Goal: Task Accomplishment & Management: Complete application form

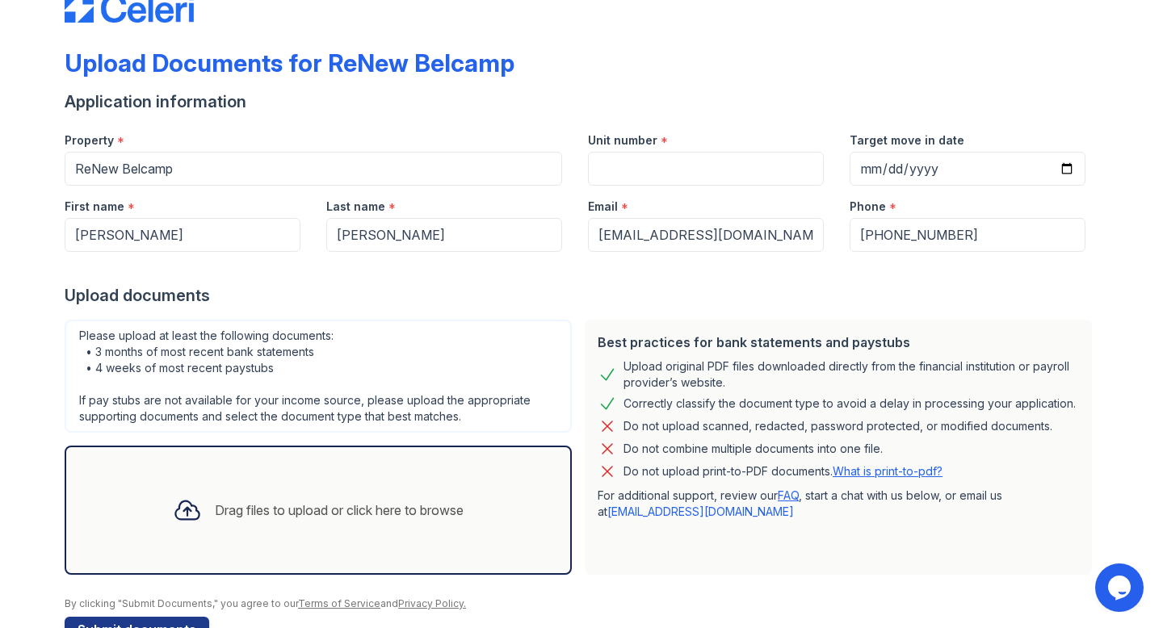
scroll to position [92, 0]
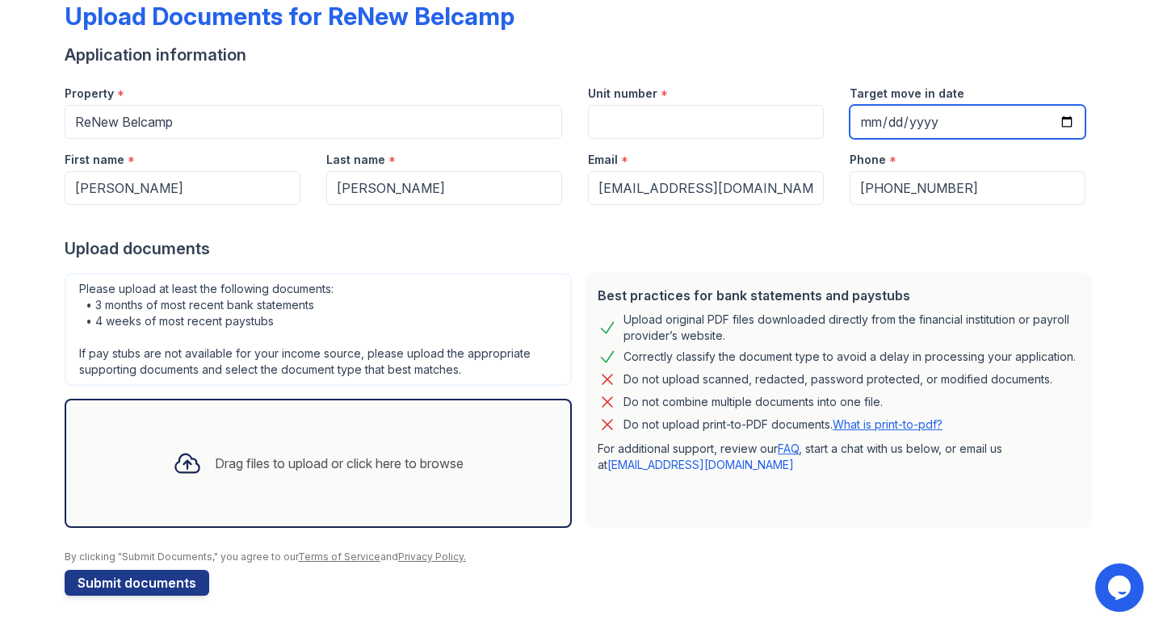
click at [879, 121] on input "Target move in date" at bounding box center [968, 122] width 236 height 34
click at [645, 140] on div "Email *" at bounding box center [706, 155] width 236 height 32
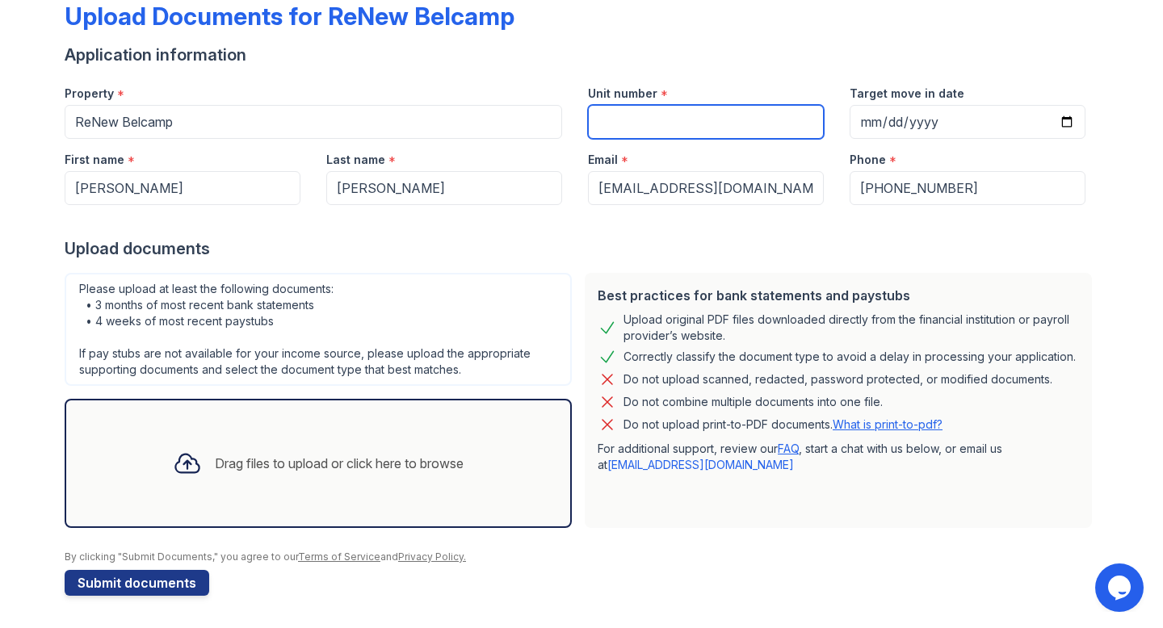
click at [649, 121] on input "Unit number" at bounding box center [706, 122] width 236 height 34
type input "304"
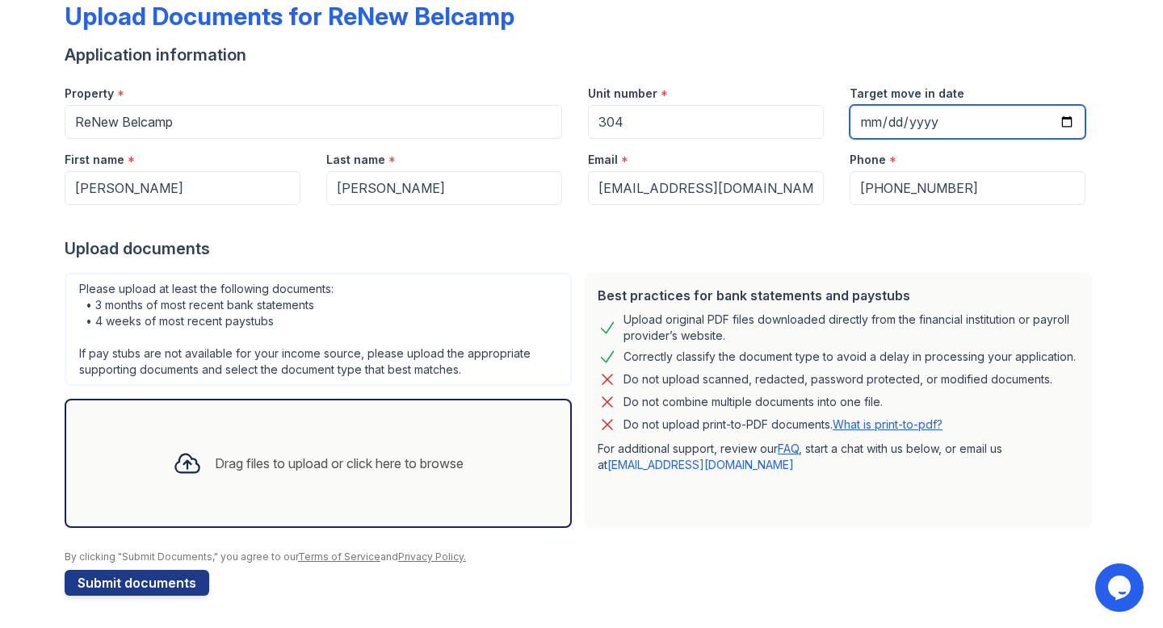
click at [880, 117] on input "Target move in date" at bounding box center [968, 122] width 236 height 34
type input "0001-10-18"
type input "[DATE]"
click at [328, 459] on div "Drag files to upload or click here to browse" at bounding box center [339, 463] width 249 height 19
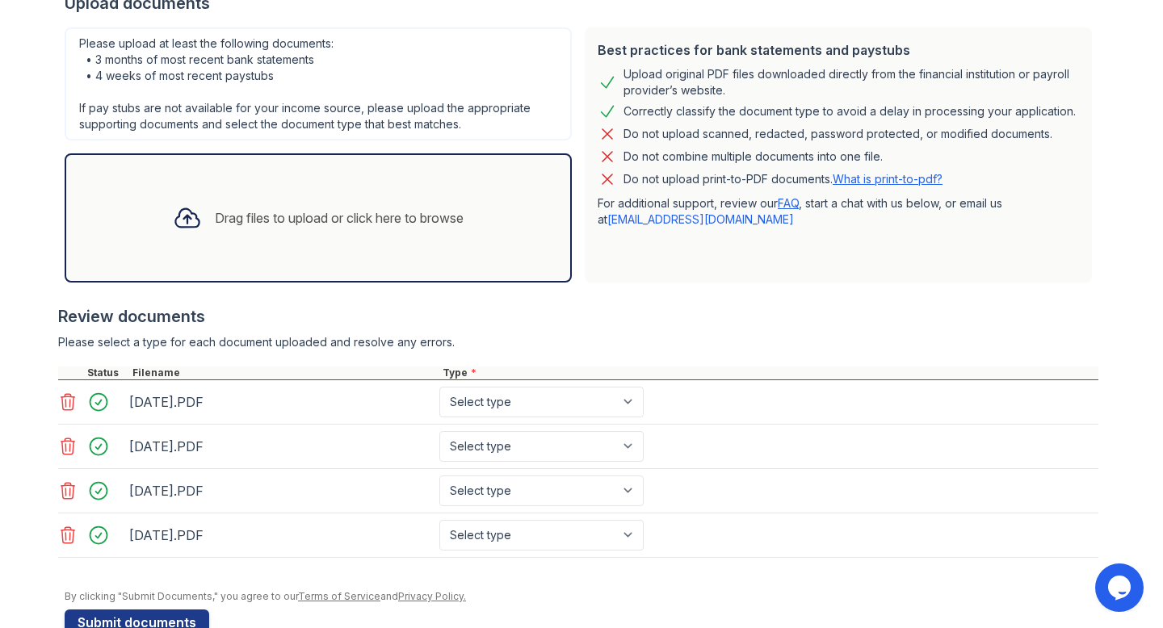
scroll to position [377, 0]
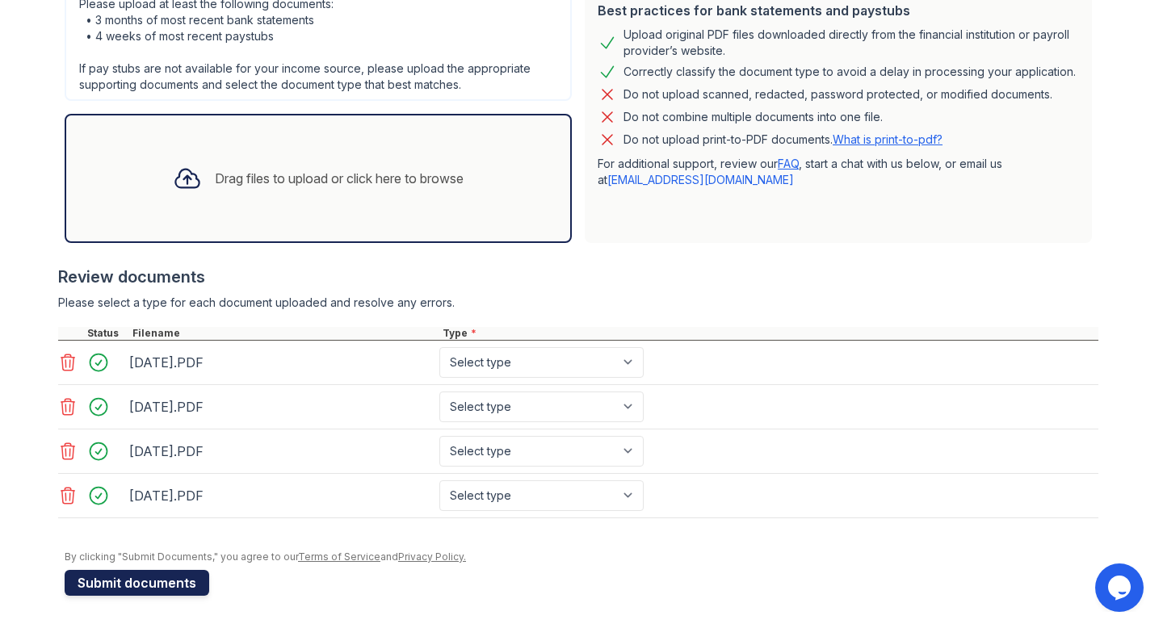
click at [183, 578] on button "Submit documents" at bounding box center [137, 583] width 145 height 26
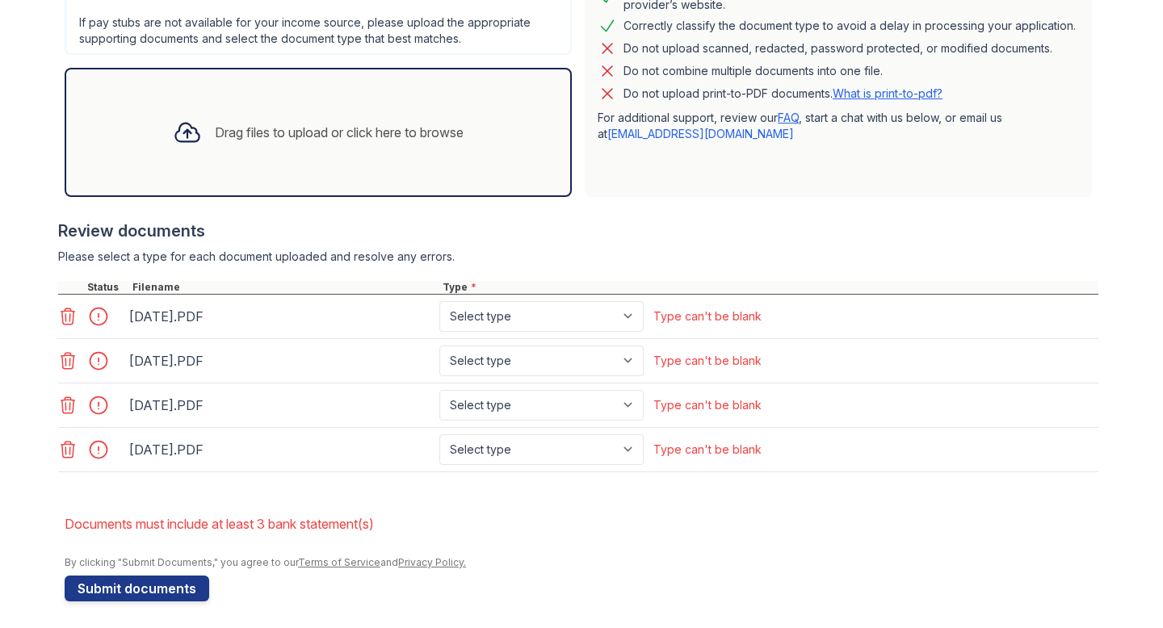
scroll to position [469, 0]
click at [555, 325] on select "Select type Paystub Bank Statement Offer Letter Tax Documents Benefit Award Let…" at bounding box center [541, 315] width 204 height 31
select select "paystub"
click at [548, 346] on select "Select type Paystub Bank Statement Offer Letter Tax Documents Benefit Award Let…" at bounding box center [541, 360] width 204 height 31
select select "paystub"
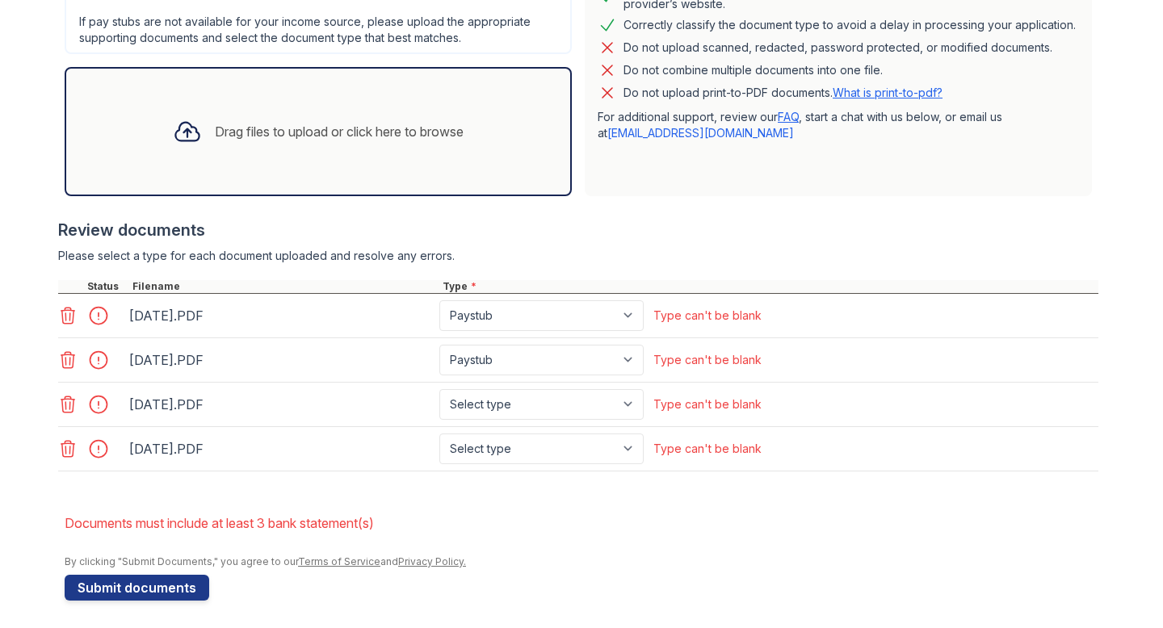
click at [544, 383] on div "[DATE].PDF Select type Paystub Bank Statement Offer Letter Tax Documents Benefi…" at bounding box center [578, 405] width 1040 height 44
click at [541, 401] on select "Select type Paystub Bank Statement Offer Letter Tax Documents Benefit Award Let…" at bounding box center [541, 404] width 204 height 31
select select "paystub"
click at [523, 445] on select "Select type Paystub Bank Statement Offer Letter Tax Documents Benefit Award Let…" at bounding box center [541, 449] width 204 height 31
select select "paystub"
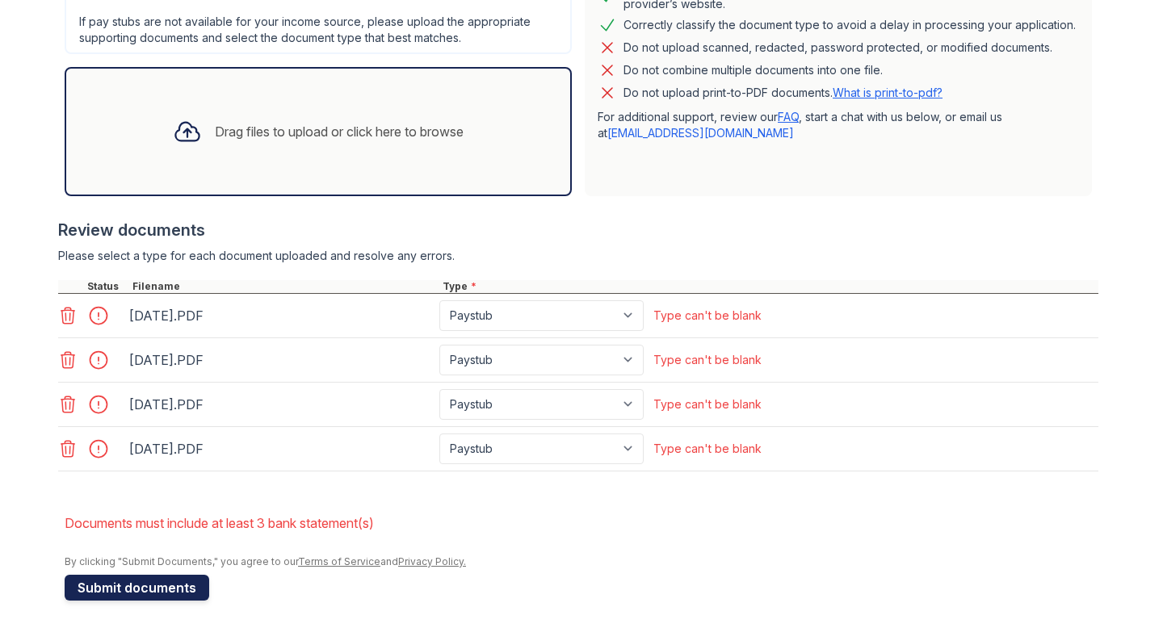
click at [186, 583] on button "Submit documents" at bounding box center [137, 588] width 145 height 26
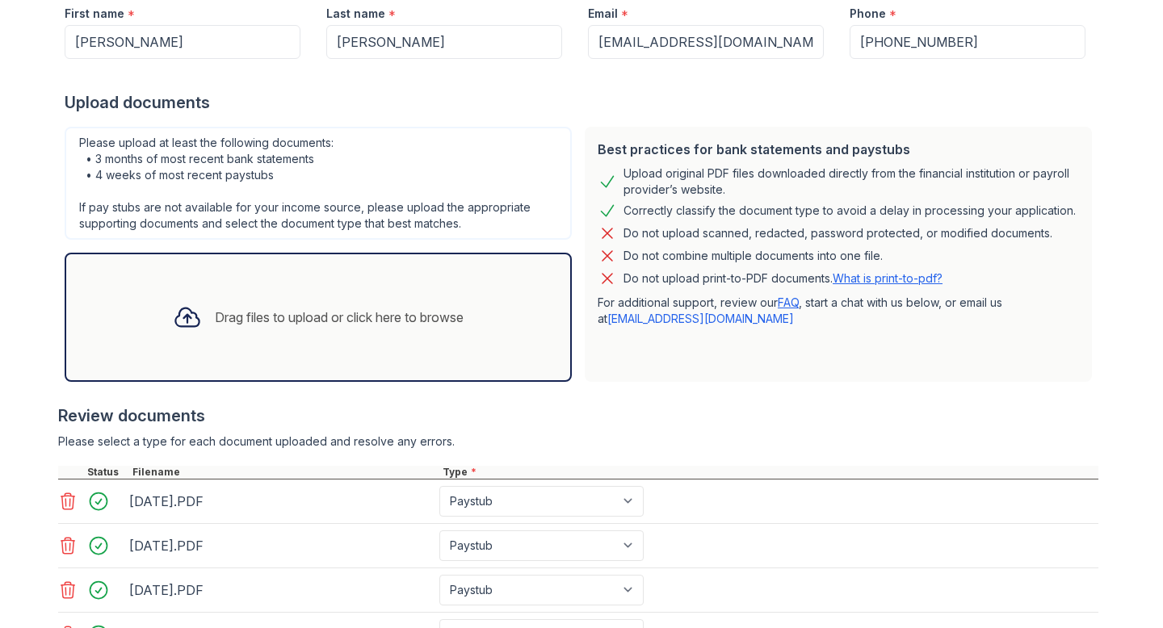
scroll to position [239, 0]
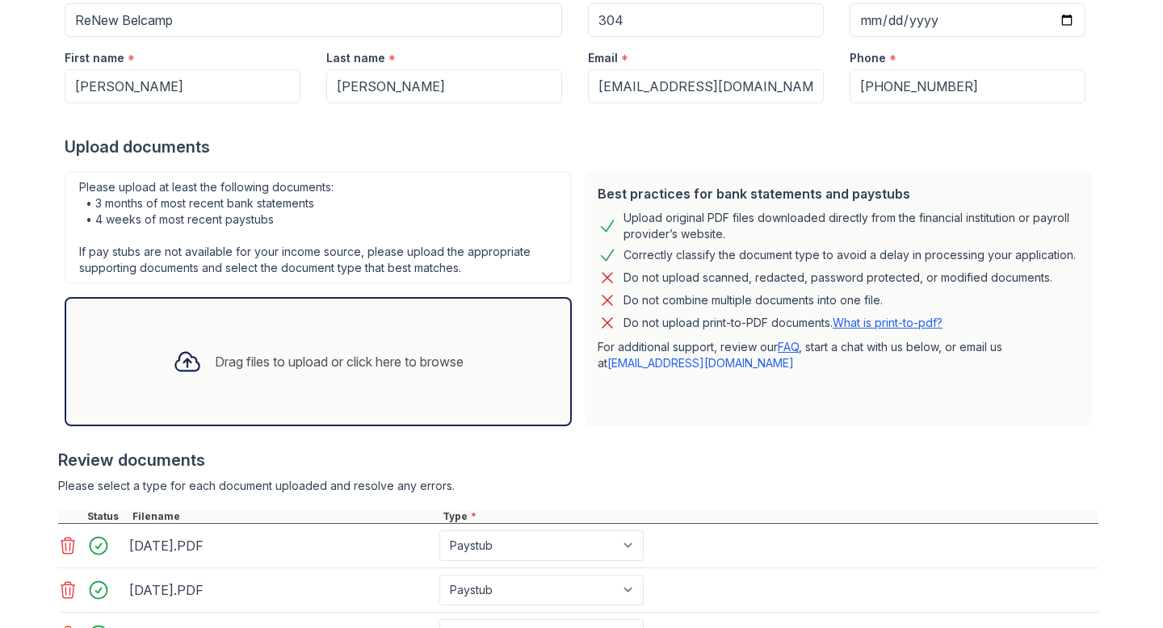
click at [236, 338] on div "Drag files to upload or click here to browse" at bounding box center [318, 361] width 317 height 55
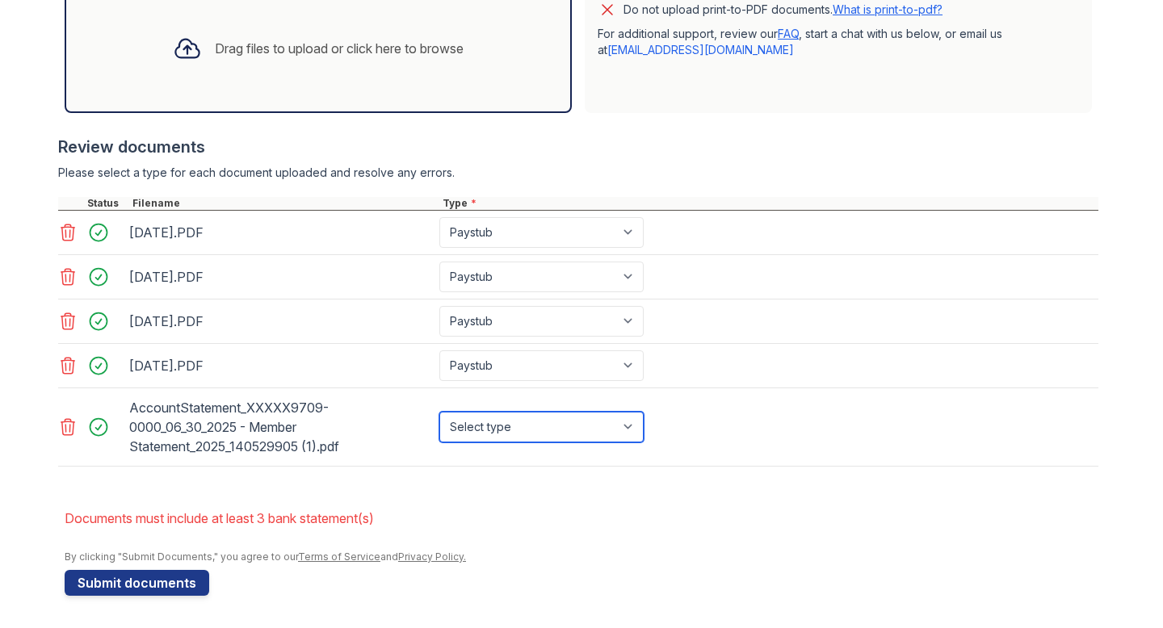
click at [603, 434] on select "Select type Paystub Bank Statement Offer Letter Tax Documents Benefit Award Let…" at bounding box center [541, 427] width 204 height 31
select select "bank_statement"
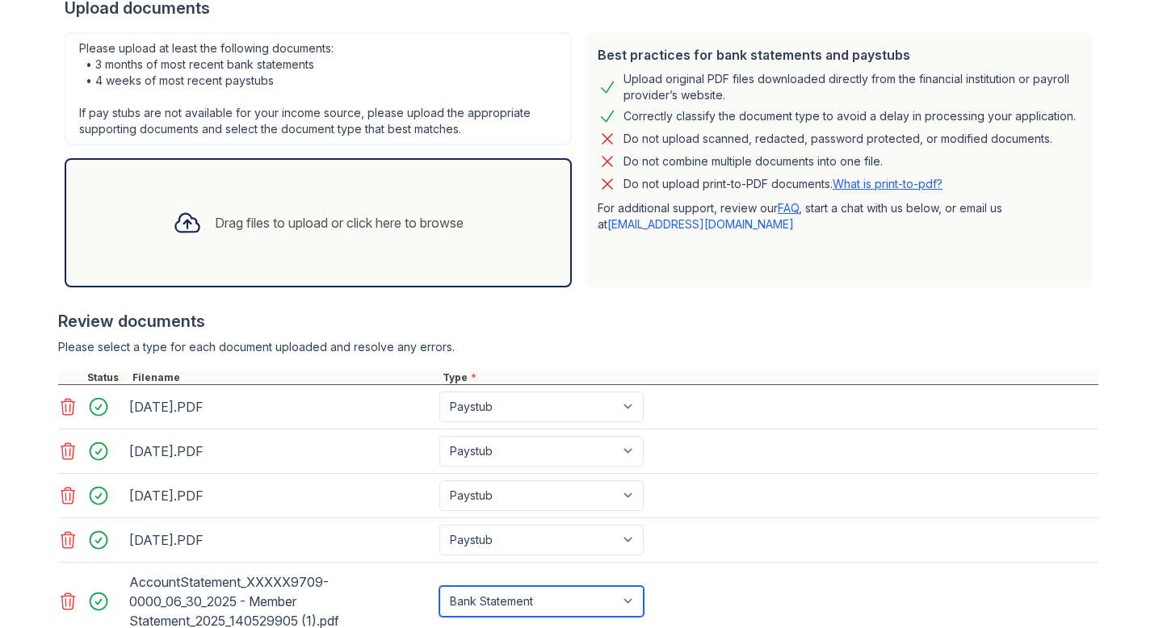
scroll to position [369, 0]
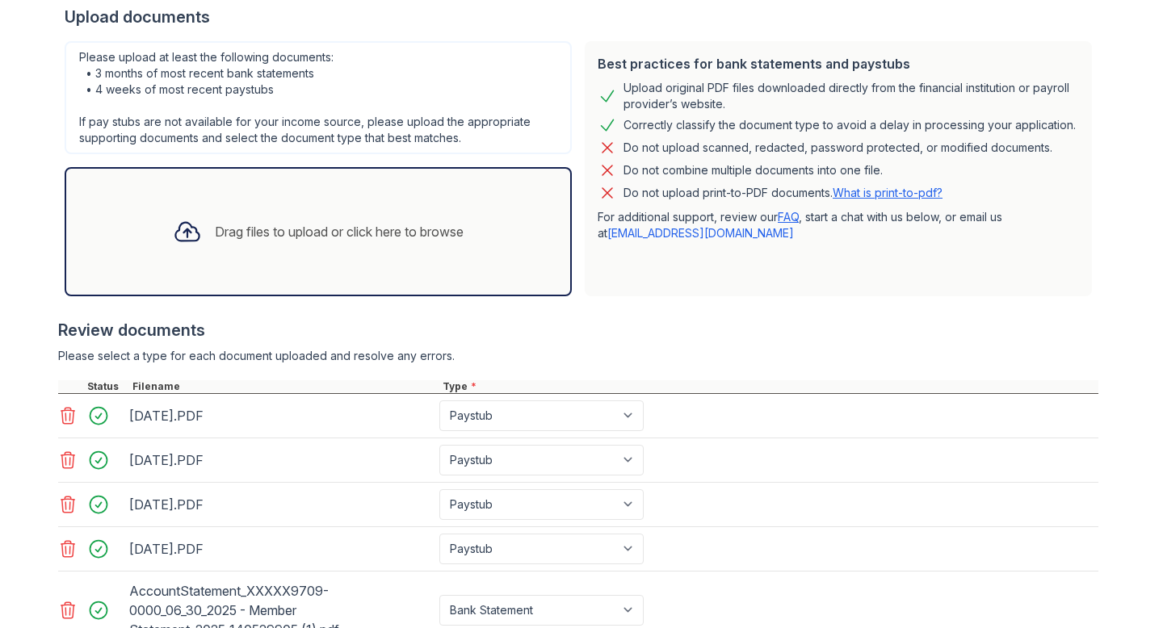
click at [363, 229] on div "Drag files to upload or click here to browse" at bounding box center [339, 231] width 249 height 19
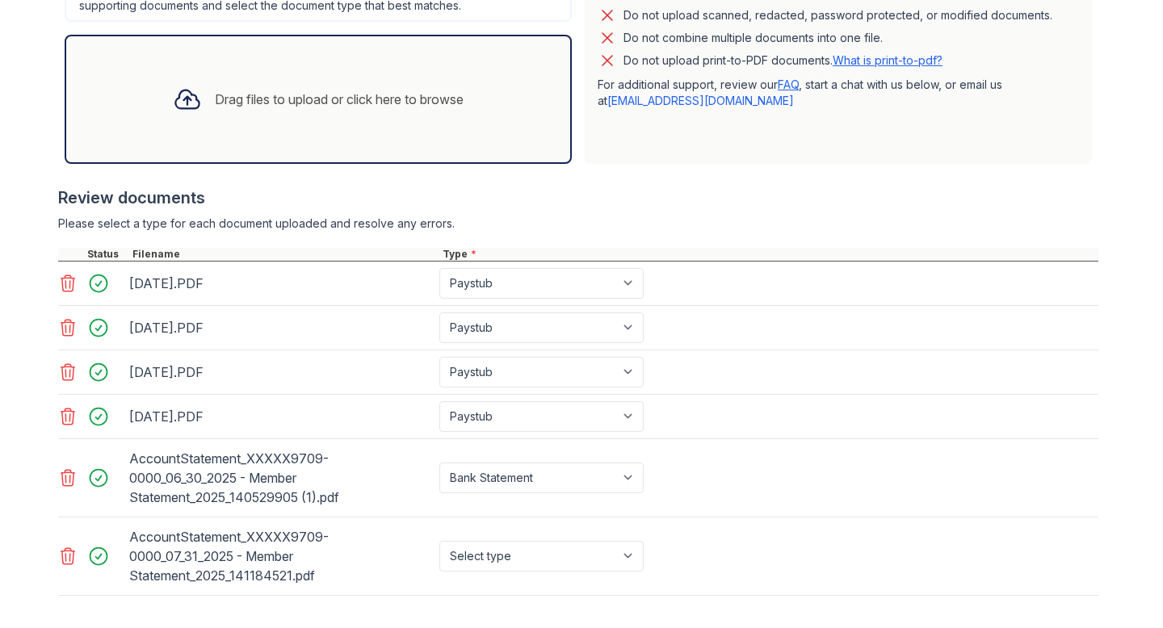
scroll to position [512, 0]
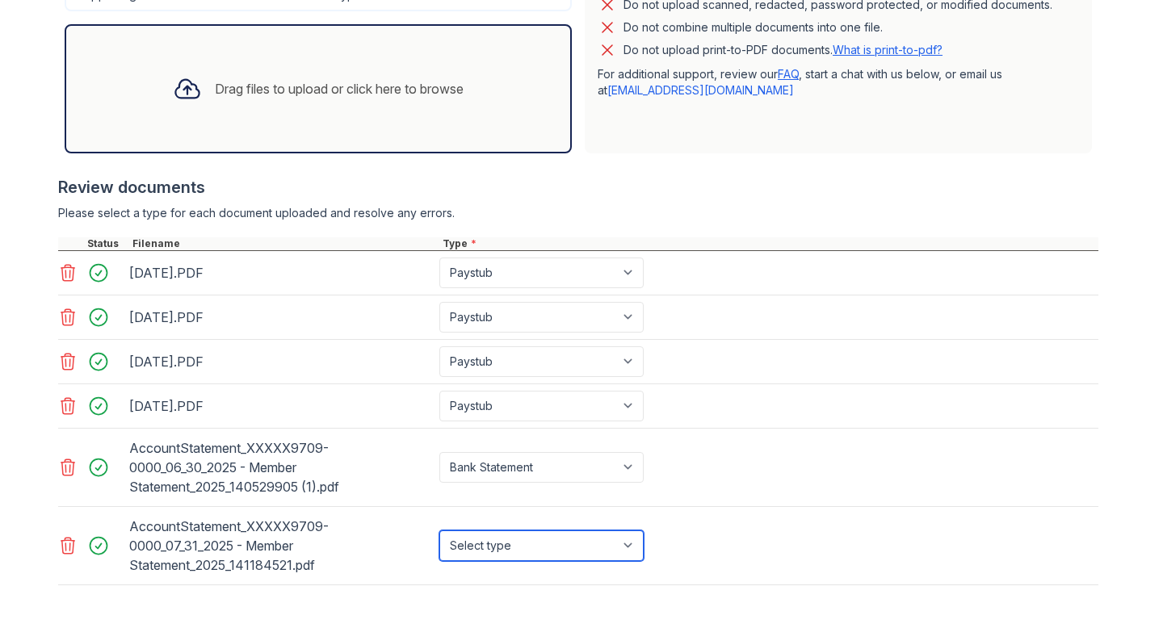
click at [586, 540] on select "Select type Paystub Bank Statement Offer Letter Tax Documents Benefit Award Let…" at bounding box center [541, 546] width 204 height 31
select select "bank_statement"
click at [474, 134] on div "Drag files to upload or click here to browse" at bounding box center [318, 88] width 507 height 129
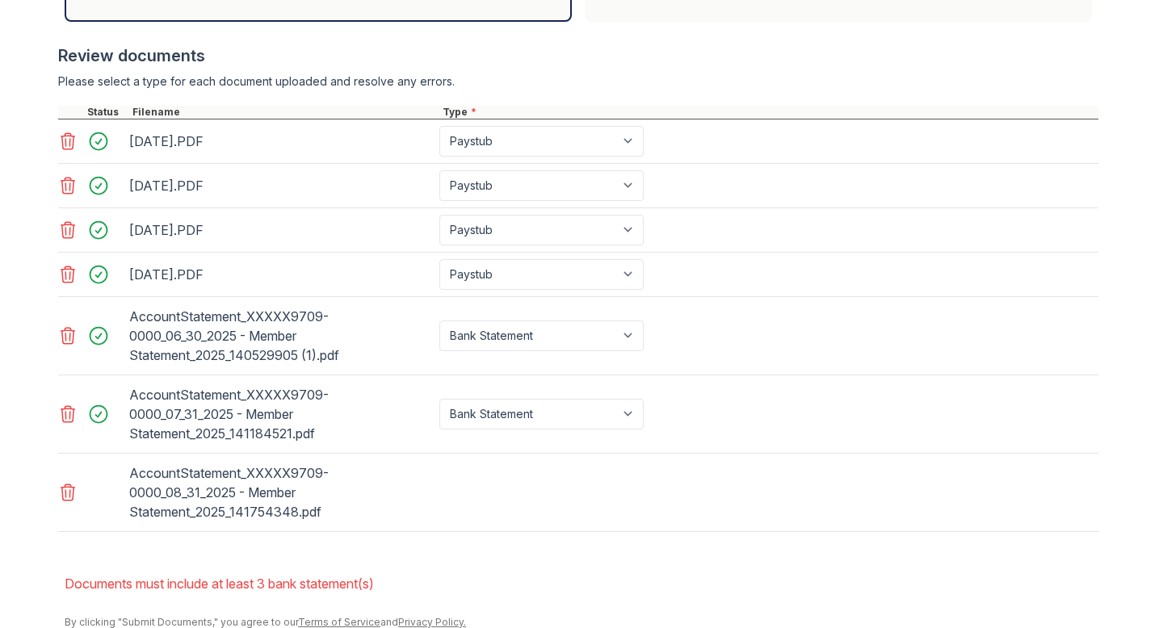
scroll to position [696, 0]
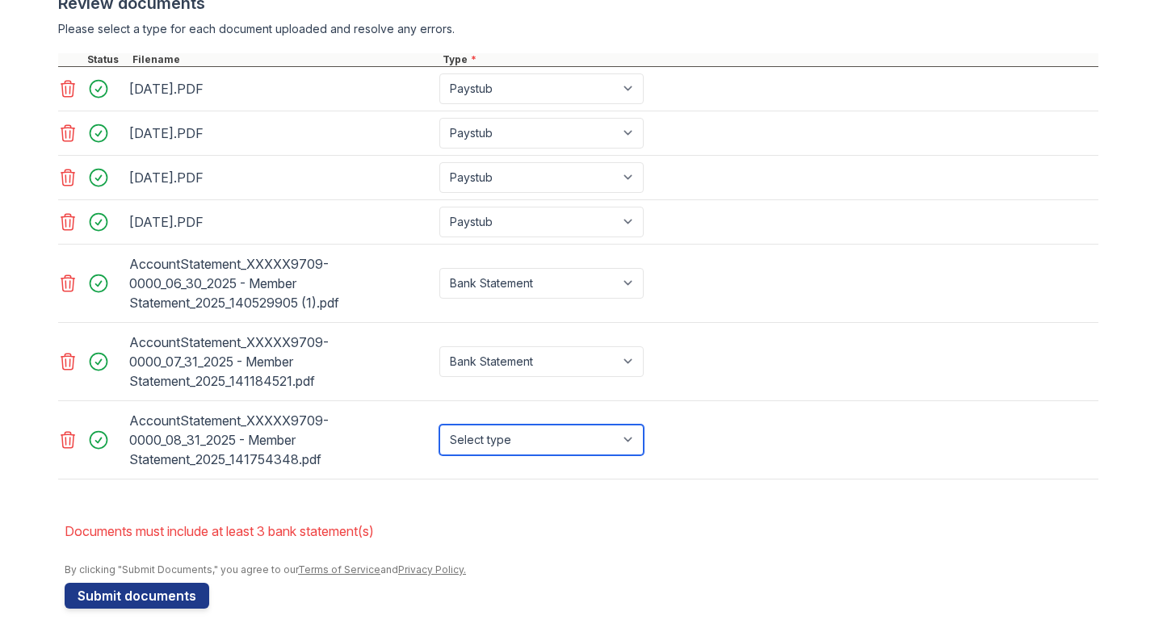
click at [601, 444] on select "Select type Paystub Bank Statement Offer Letter Tax Documents Benefit Award Let…" at bounding box center [541, 440] width 204 height 31
select select "bank_statement"
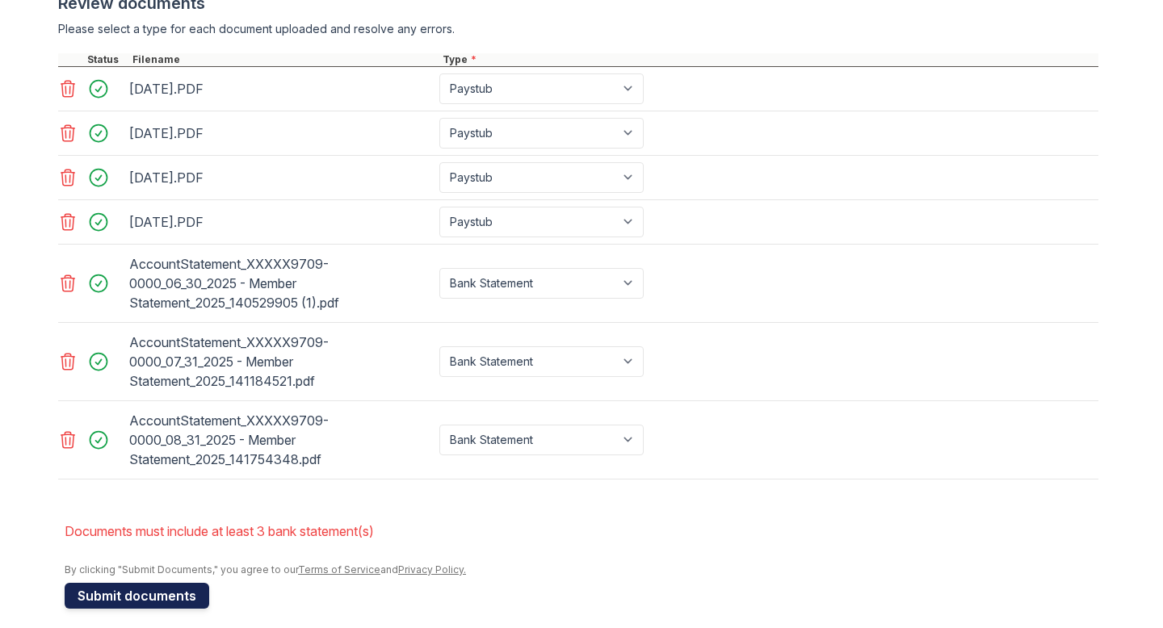
click at [174, 590] on button "Submit documents" at bounding box center [137, 596] width 145 height 26
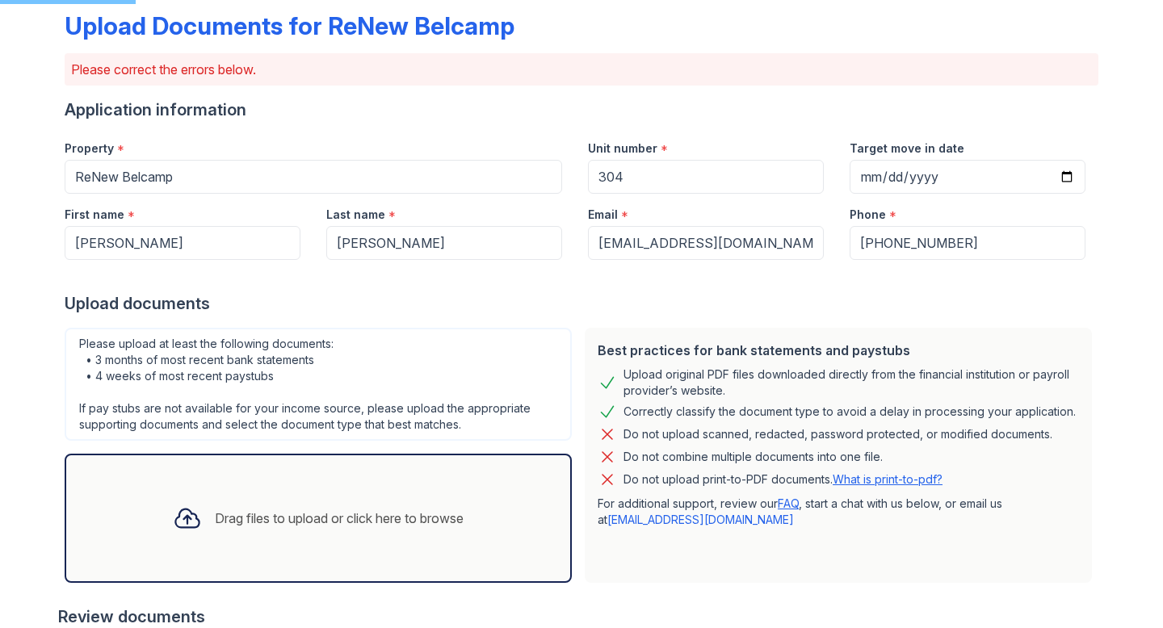
scroll to position [0, 0]
